Goal: Task Accomplishment & Management: Use online tool/utility

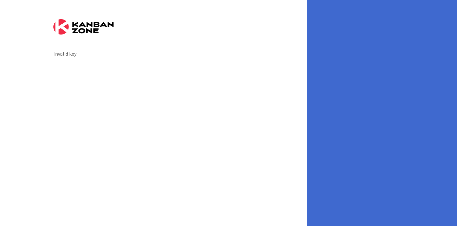
click at [90, 26] on img at bounding box center [83, 26] width 60 height 15
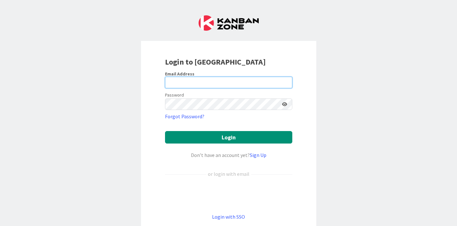
click at [173, 83] on input "email" at bounding box center [228, 83] width 127 height 12
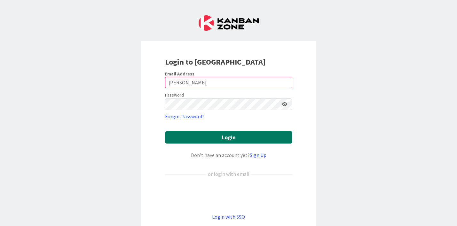
click at [228, 140] on button "Login" at bounding box center [228, 137] width 127 height 12
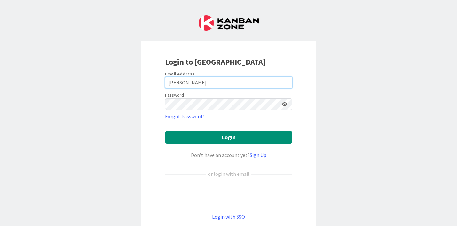
drag, startPoint x: 184, startPoint y: 81, endPoint x: 160, endPoint y: 81, distance: 23.7
click at [160, 81] on div "Login to [GEOGRAPHIC_DATA] Email Address [PERSON_NAME] Password Forgot Password…" at bounding box center [228, 138] width 175 height 195
type input "morgan.hite@knoxschools.org"
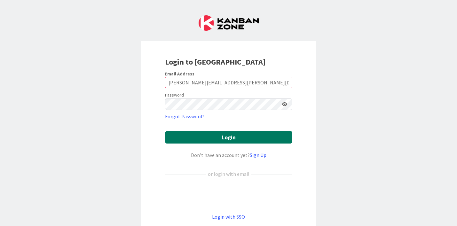
click at [234, 136] on button "Login" at bounding box center [228, 137] width 127 height 12
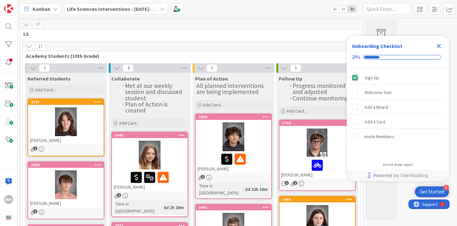
scroll to position [6, 0]
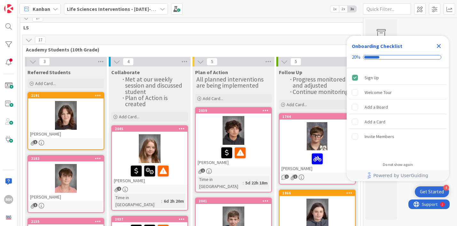
click at [437, 47] on icon "Close Checklist" at bounding box center [439, 46] width 4 height 4
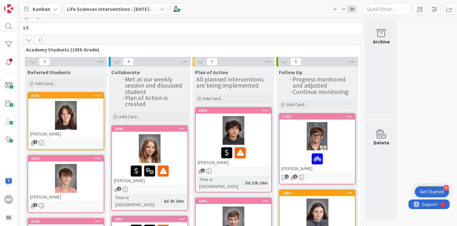
scroll to position [0, 0]
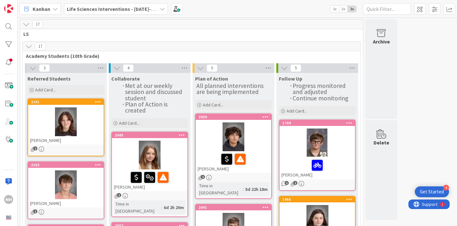
click at [56, 9] on icon at bounding box center [55, 8] width 5 height 5
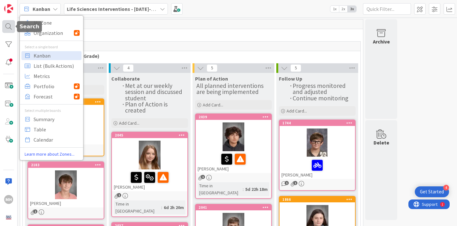
click at [6, 25] on div at bounding box center [8, 26] width 13 height 13
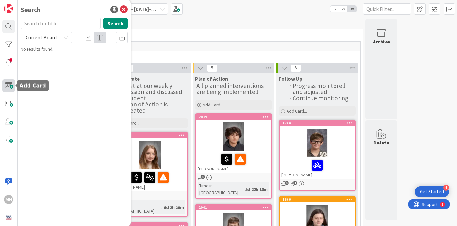
click at [11, 88] on span at bounding box center [8, 85] width 13 height 13
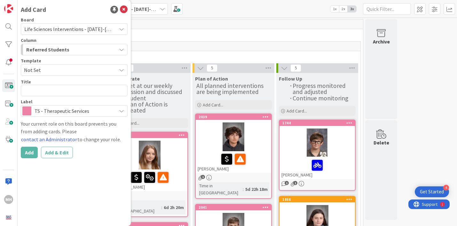
click at [113, 29] on div "Life Sciences Interventions - 2025-2026" at bounding box center [74, 29] width 107 height 12
click at [192, 27] on div "17" at bounding box center [191, 25] width 343 height 10
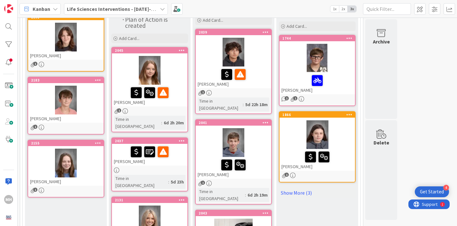
scroll to position [93, 0]
